Goal: Navigation & Orientation: Find specific page/section

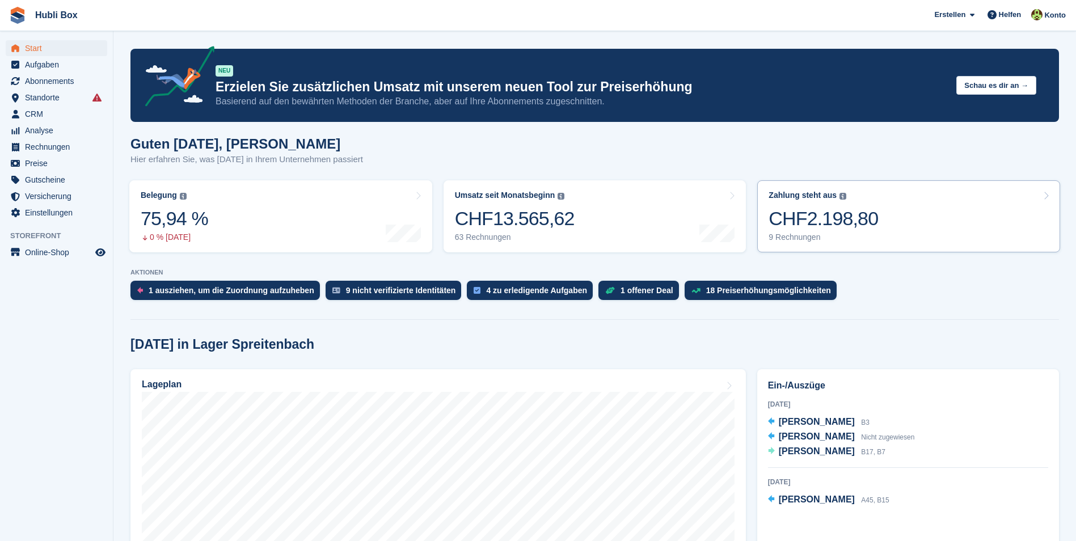
click at [895, 215] on link "Zahlung steht aus Der gesamte ausstehende Saldo aller offenen Rechnungen. CHF2.…" at bounding box center [908, 216] width 303 height 72
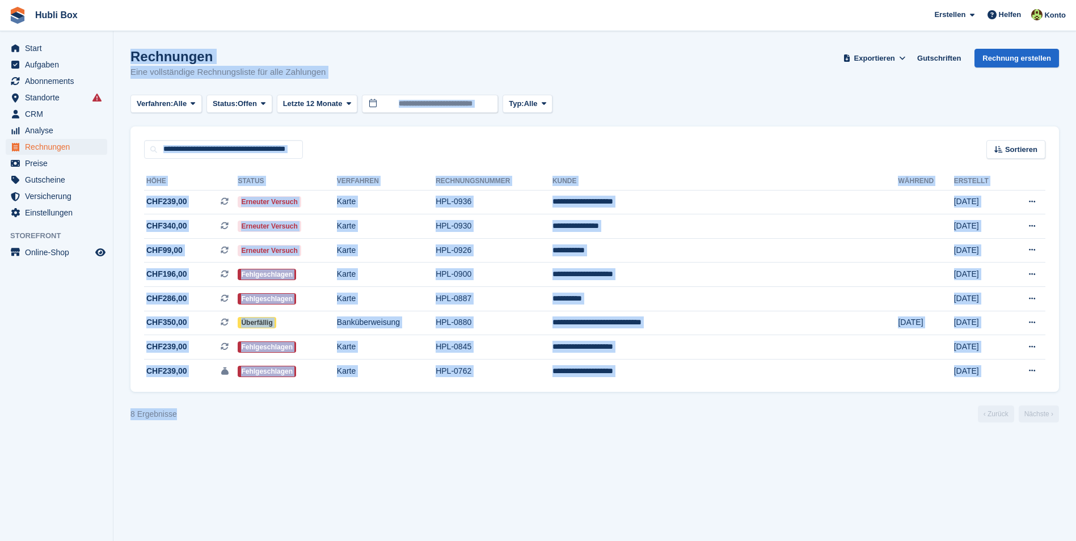
drag, startPoint x: 90, startPoint y: 413, endPoint x: 75, endPoint y: 413, distance: 14.2
click at [75, 413] on div "Start Aufgaben Abonnements Abonnements Abonnements Preiserhöhungen NEU Preiserh…" at bounding box center [538, 270] width 1076 height 541
click at [145, 407] on div "8 Ergebnisse ‹ Zurück Nächste ›" at bounding box center [594, 413] width 928 height 17
drag, startPoint x: 192, startPoint y: 416, endPoint x: 111, endPoint y: 421, distance: 81.8
click at [111, 421] on div "Start Aufgaben Abonnements Abonnements Abonnements Preiserhöhungen NEU Preiserh…" at bounding box center [538, 270] width 1076 height 541
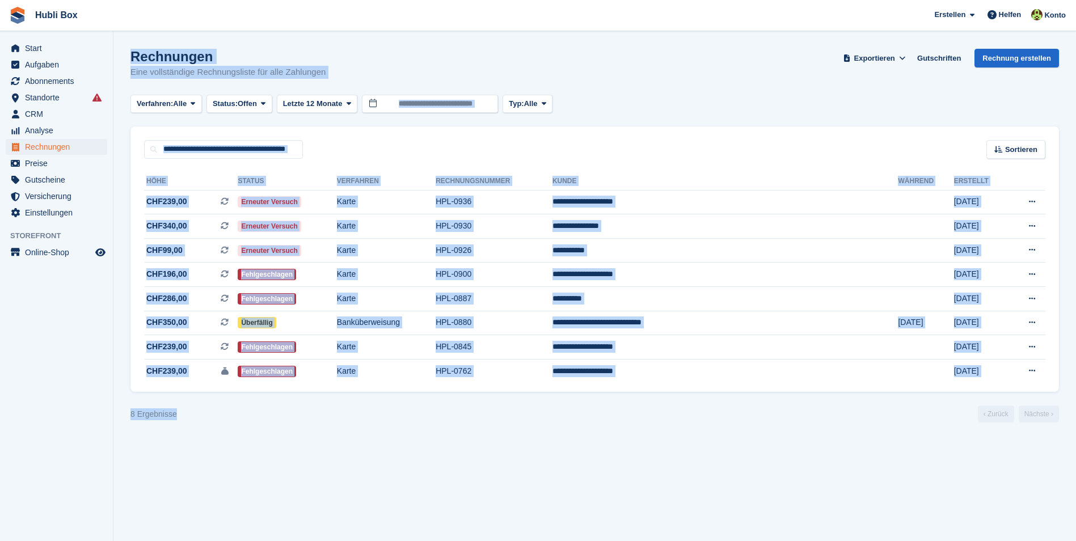
click at [158, 415] on div "8 Ergebnisse" at bounding box center [153, 414] width 46 height 12
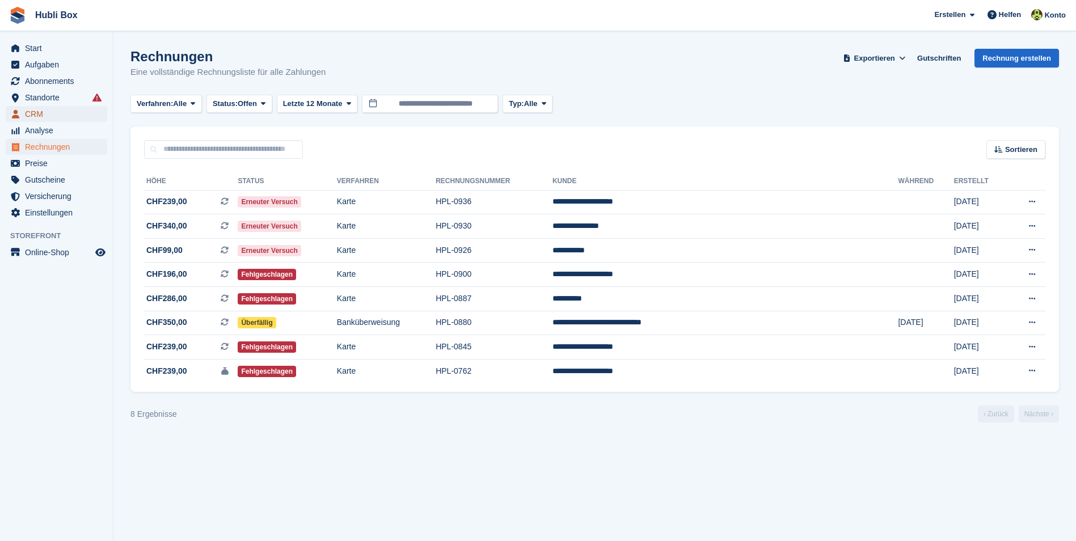
click at [56, 115] on span "CRM" at bounding box center [59, 114] width 68 height 16
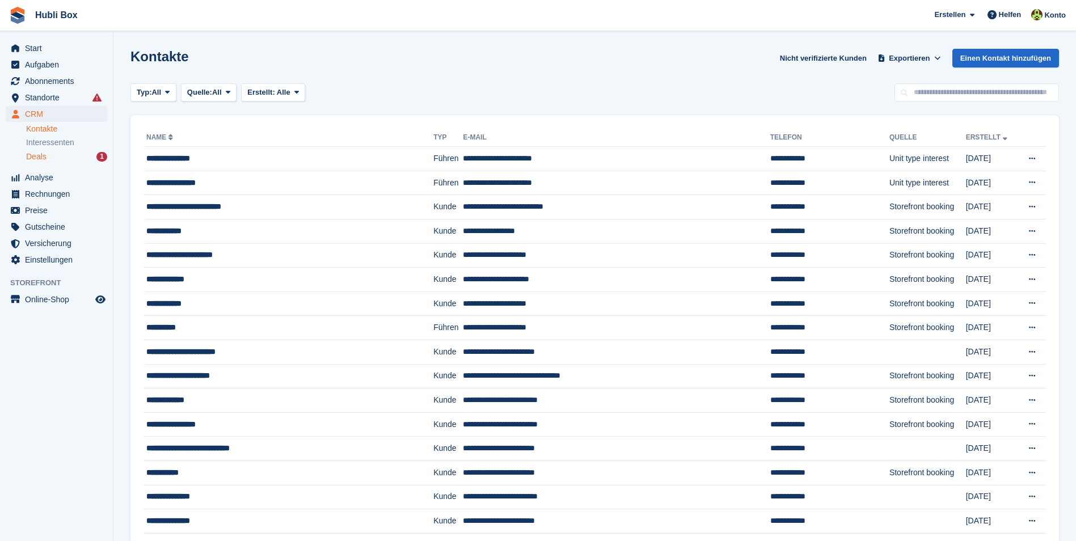
click at [62, 154] on div "Deals 1" at bounding box center [66, 156] width 81 height 11
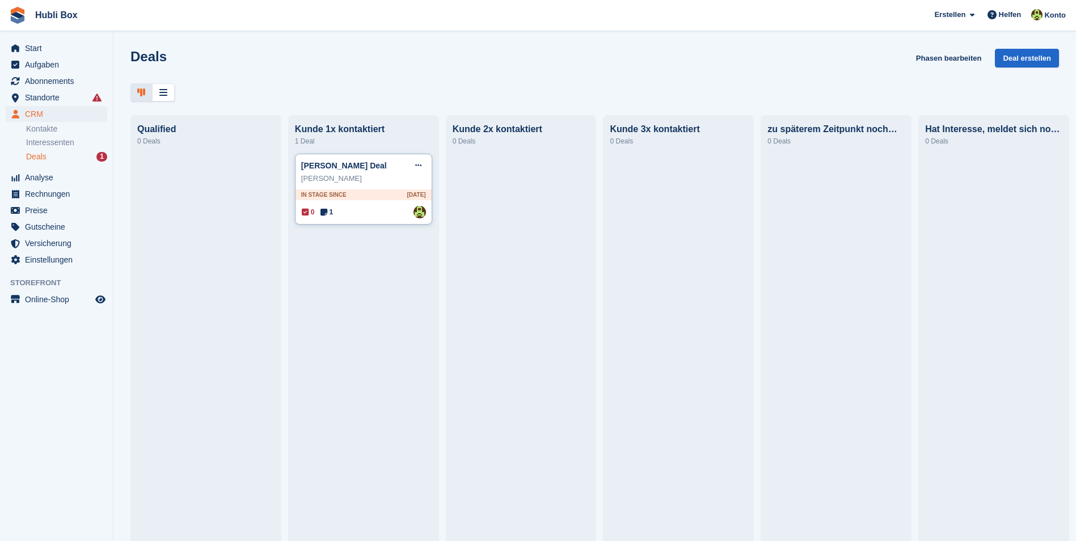
click at [390, 183] on div "Ursula Strasser" at bounding box center [363, 178] width 125 height 11
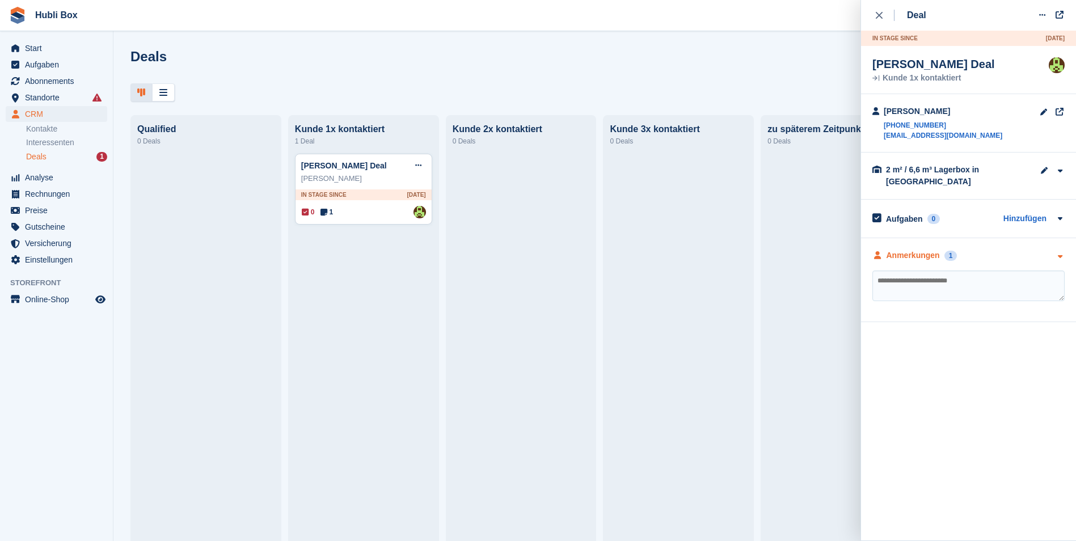
click at [997, 252] on div "Anmerkungen 1" at bounding box center [968, 256] width 192 height 12
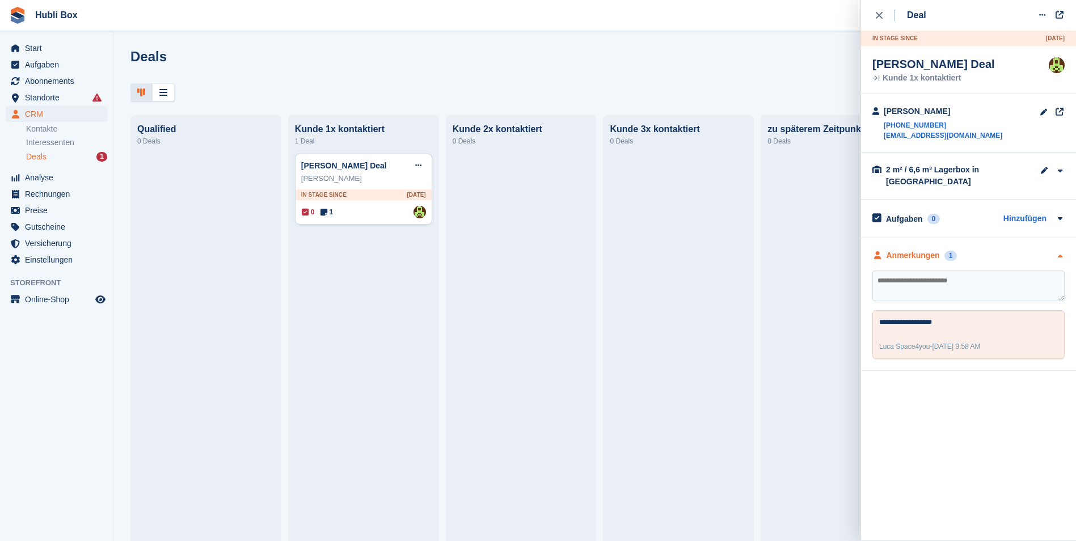
click at [997, 252] on div "Anmerkungen 1" at bounding box center [968, 256] width 192 height 12
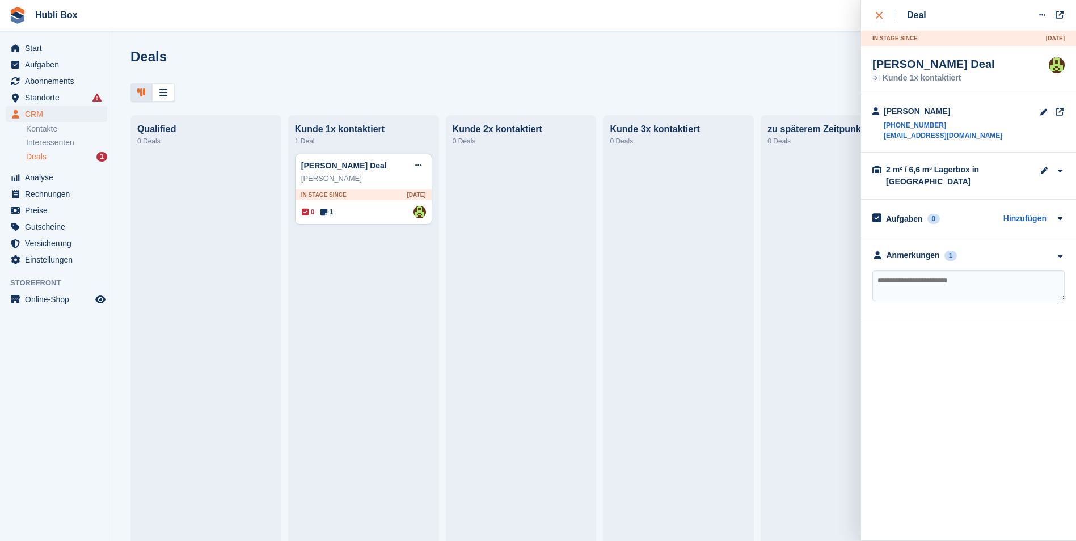
click at [879, 12] on icon "close" at bounding box center [879, 15] width 7 height 7
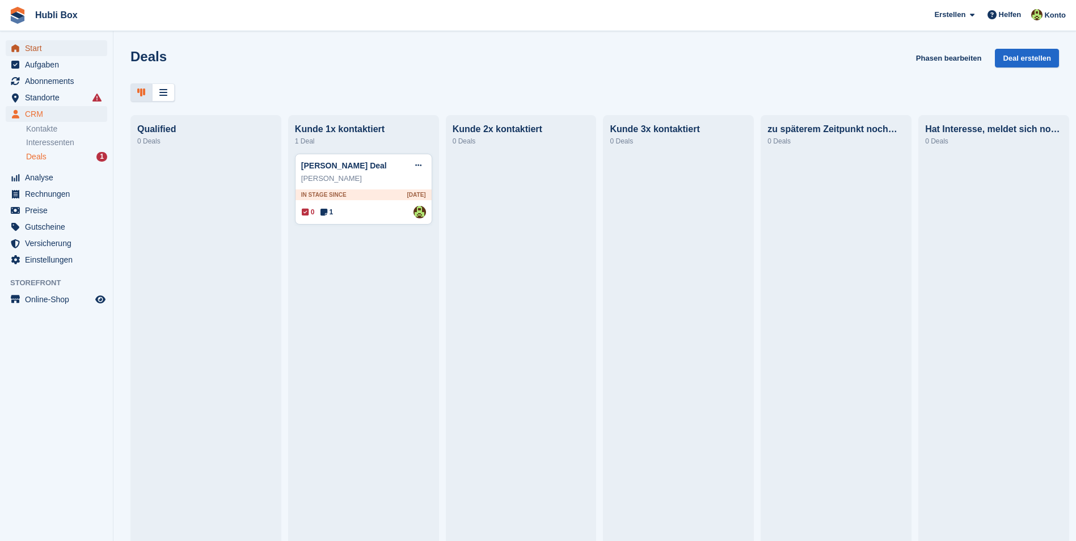
click at [52, 48] on span "Start" at bounding box center [59, 48] width 68 height 16
